Goal: Task Accomplishment & Management: Complete application form

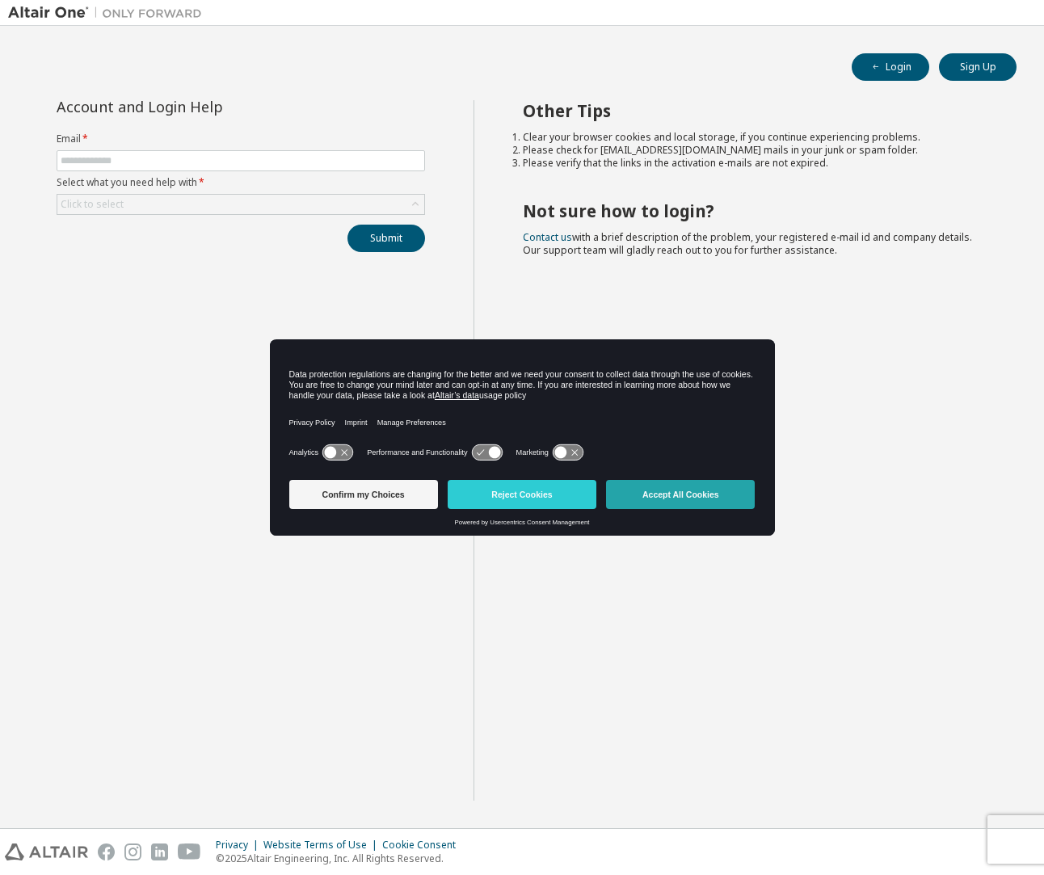
click at [666, 489] on button "Accept All Cookies" at bounding box center [680, 494] width 149 height 29
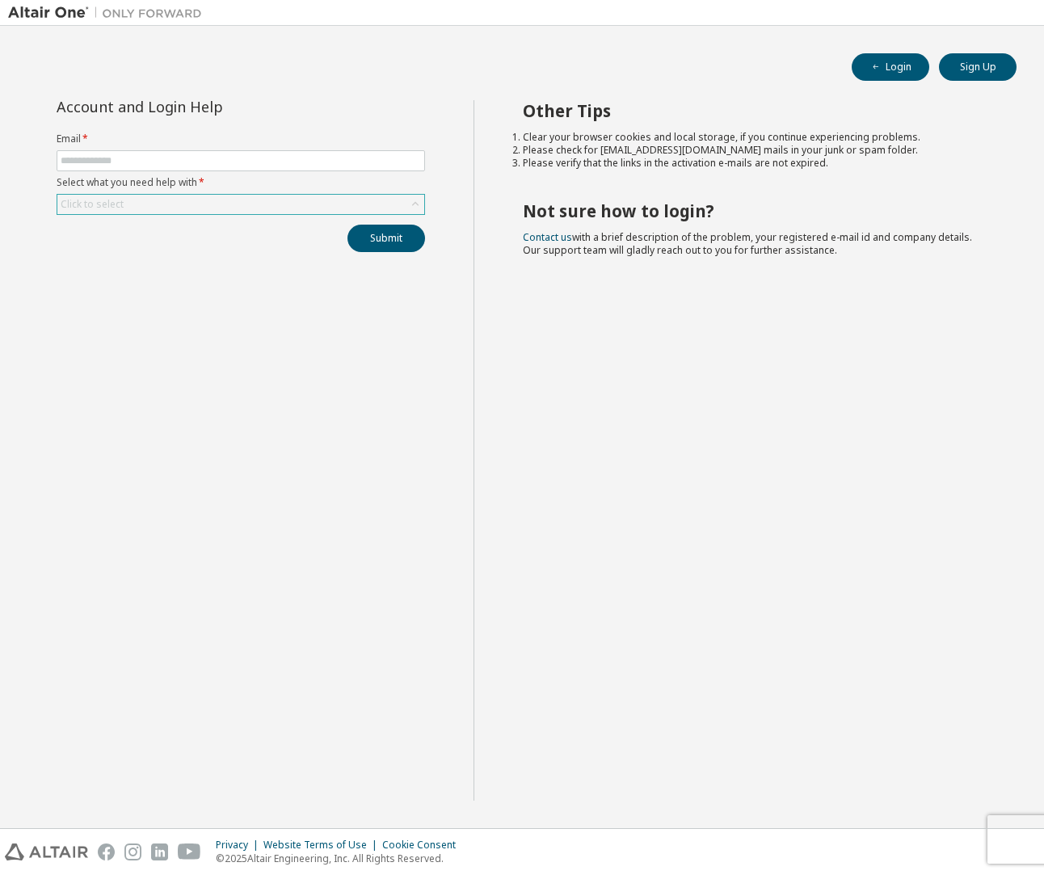
click at [129, 199] on div "Click to select" at bounding box center [240, 204] width 367 height 19
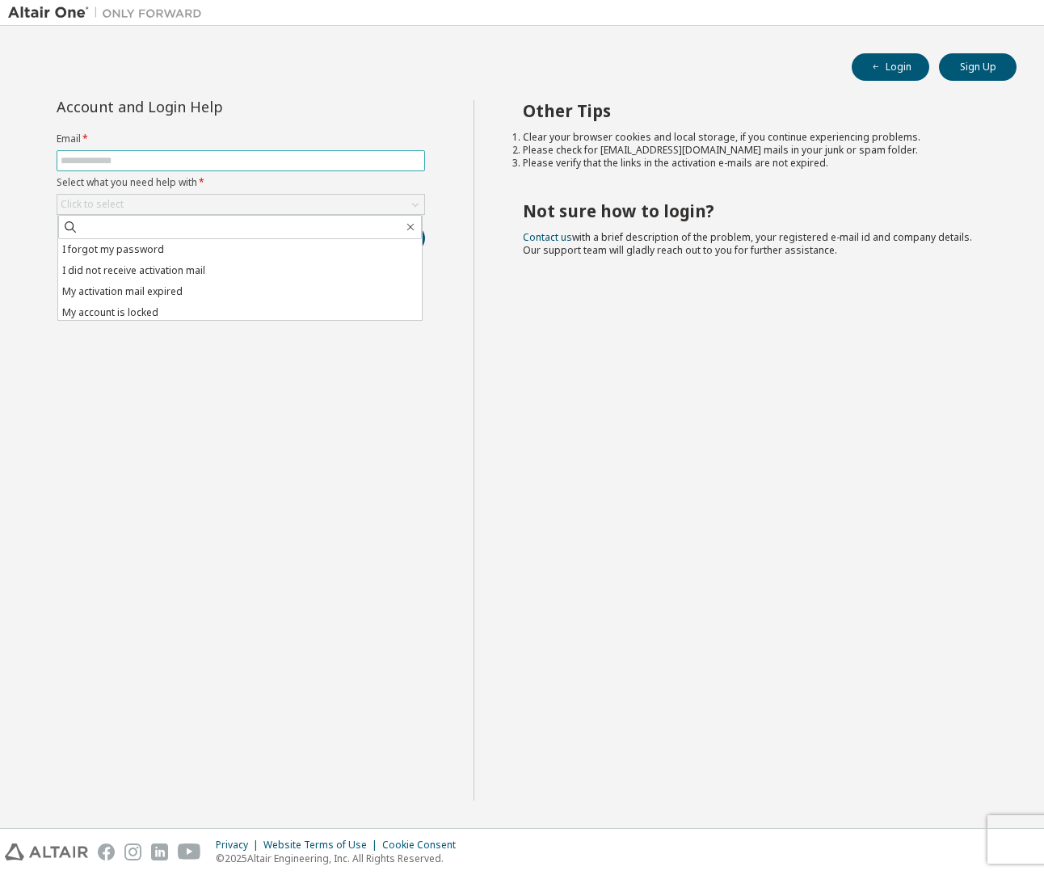
click at [197, 153] on span at bounding box center [241, 160] width 368 height 21
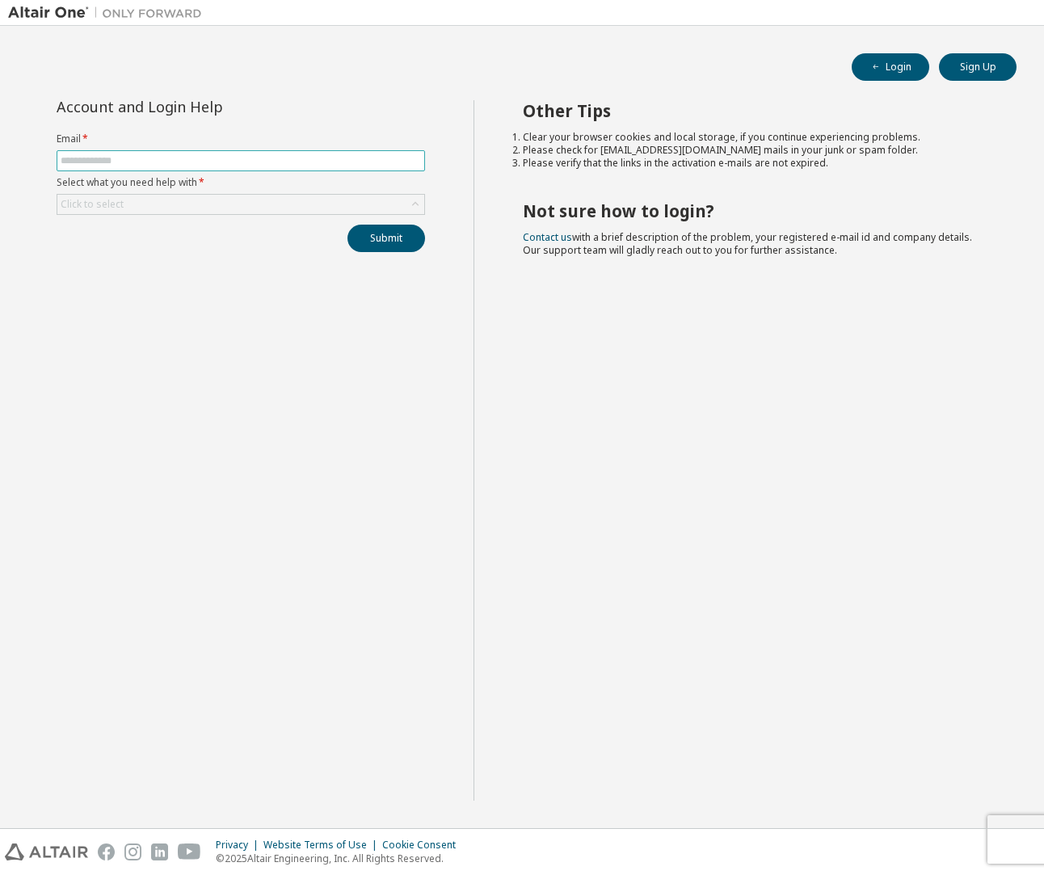
click at [191, 169] on span at bounding box center [241, 160] width 368 height 21
click at [259, 108] on div "Account and Login Help" at bounding box center [204, 106] width 295 height 13
click at [197, 173] on form "Email * Select what you need help with * Click to select" at bounding box center [241, 174] width 368 height 82
click at [211, 154] on span at bounding box center [241, 160] width 368 height 21
click at [208, 159] on input "text" at bounding box center [241, 160] width 360 height 13
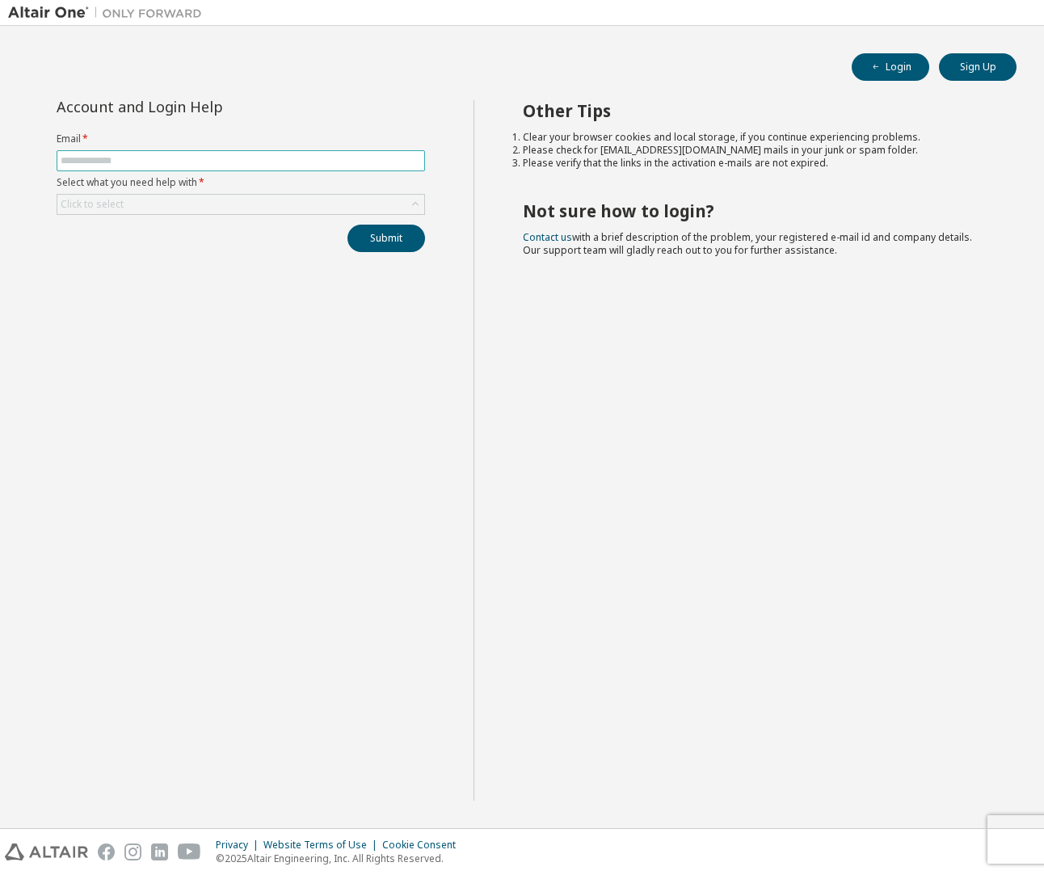
type input "**********"
click at [213, 198] on div "Click to select" at bounding box center [240, 204] width 367 height 19
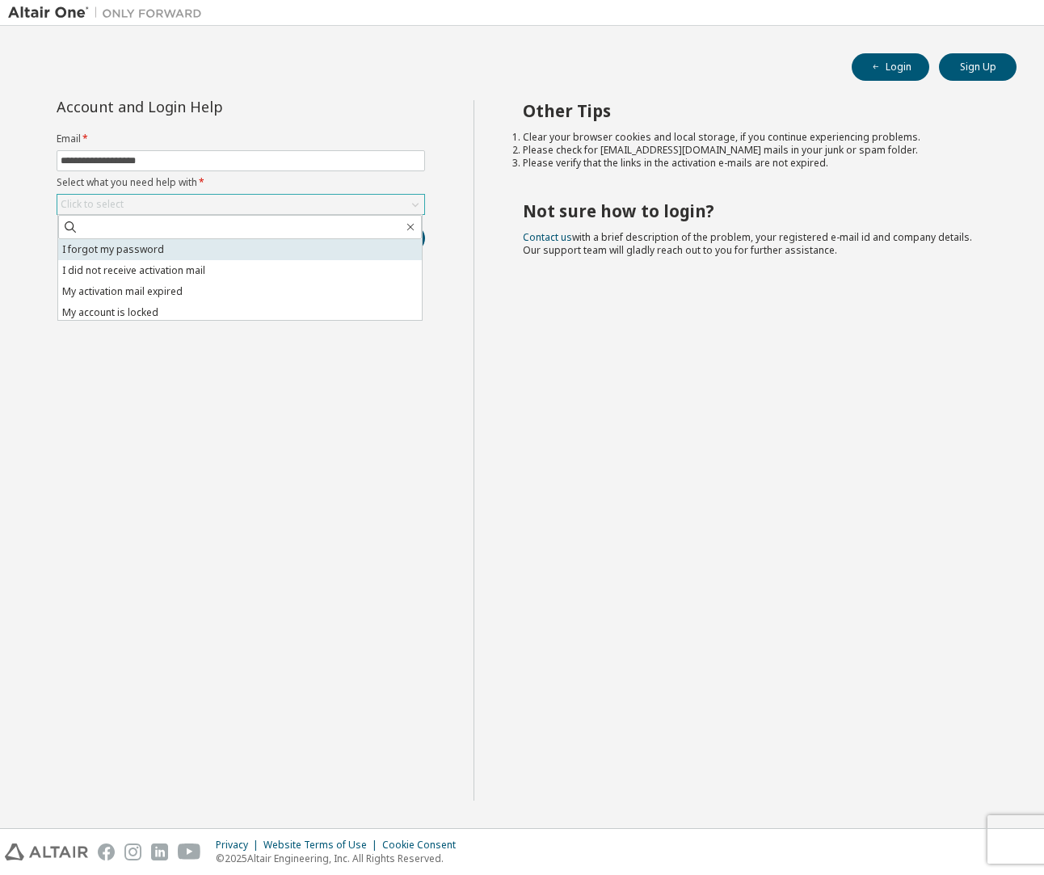
click at [184, 252] on li "I forgot my password" at bounding box center [240, 249] width 364 height 21
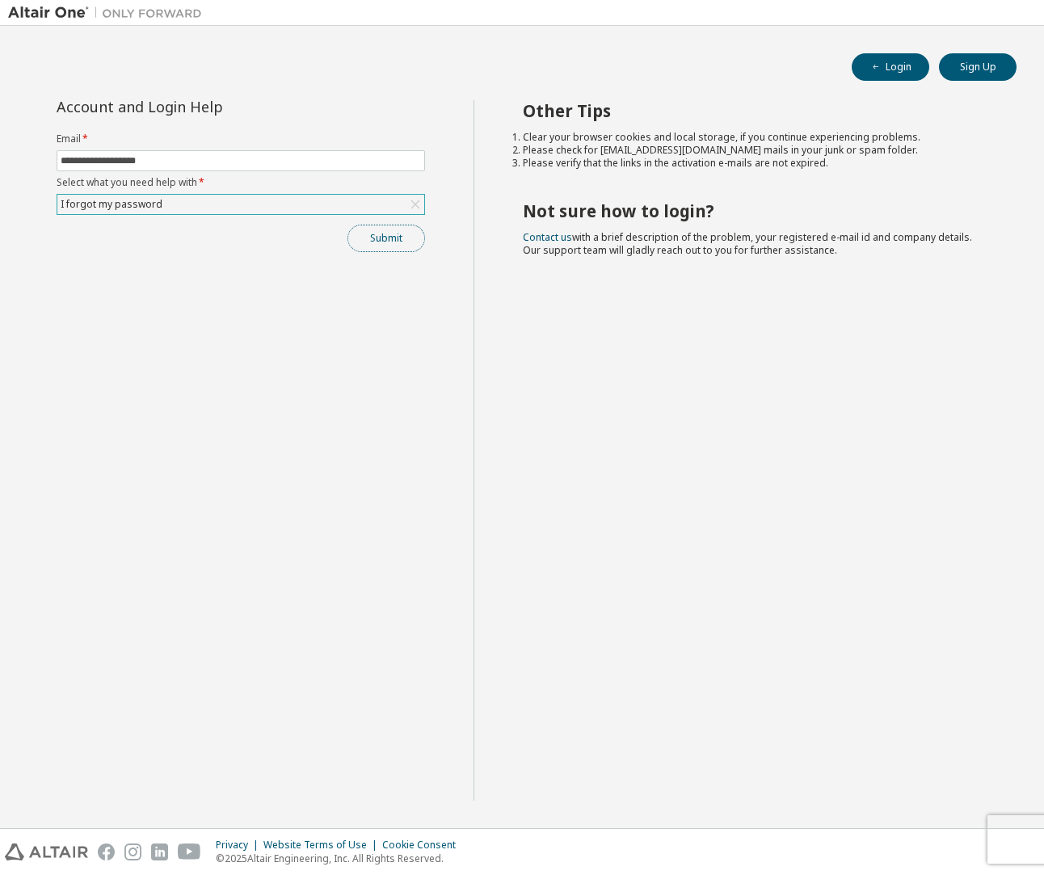
click at [364, 240] on button "Submit" at bounding box center [386, 238] width 78 height 27
